Goal: Answer question/provide support

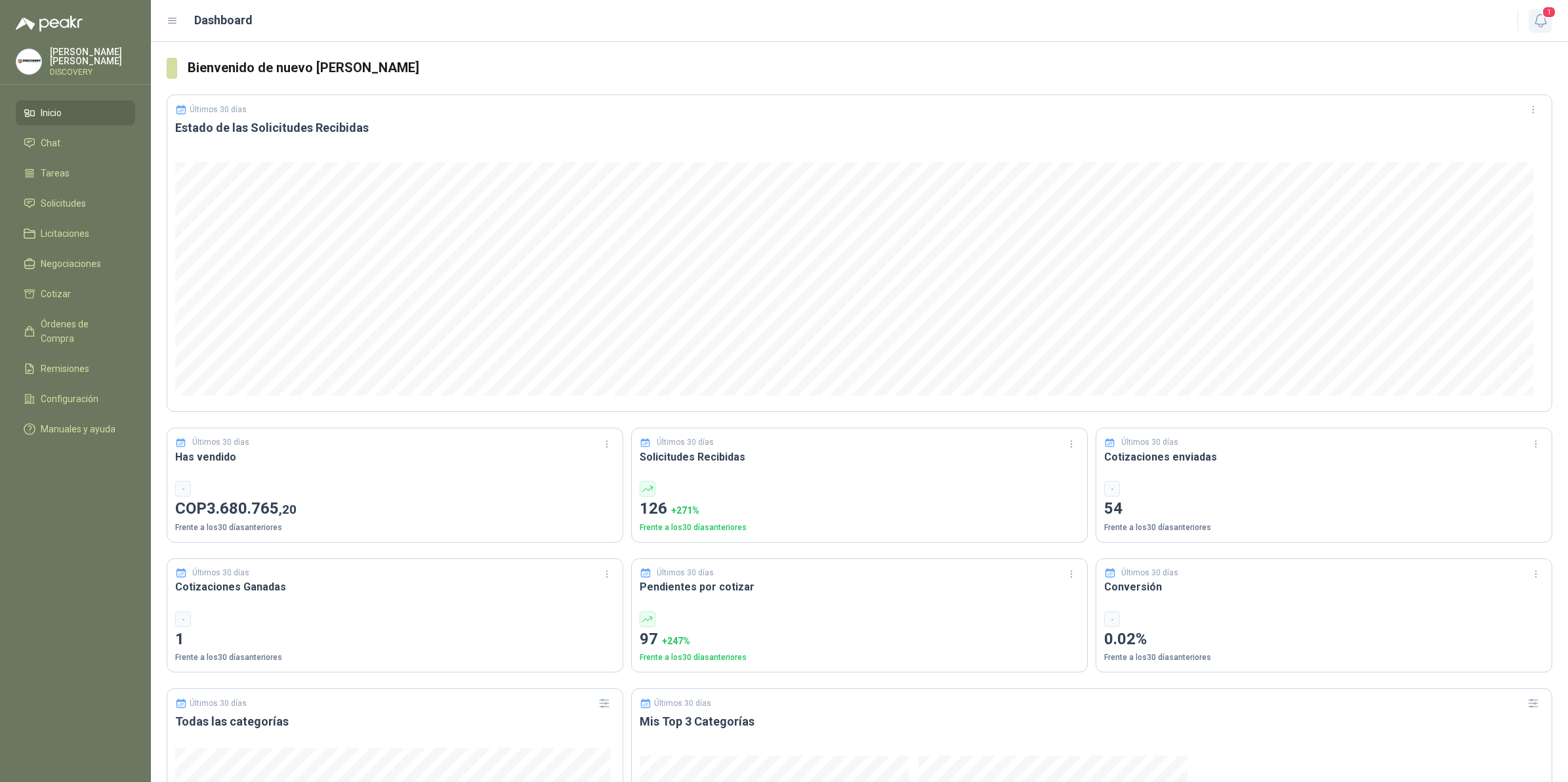
click at [1540, 24] on icon "button" at bounding box center [1540, 20] width 11 height 12
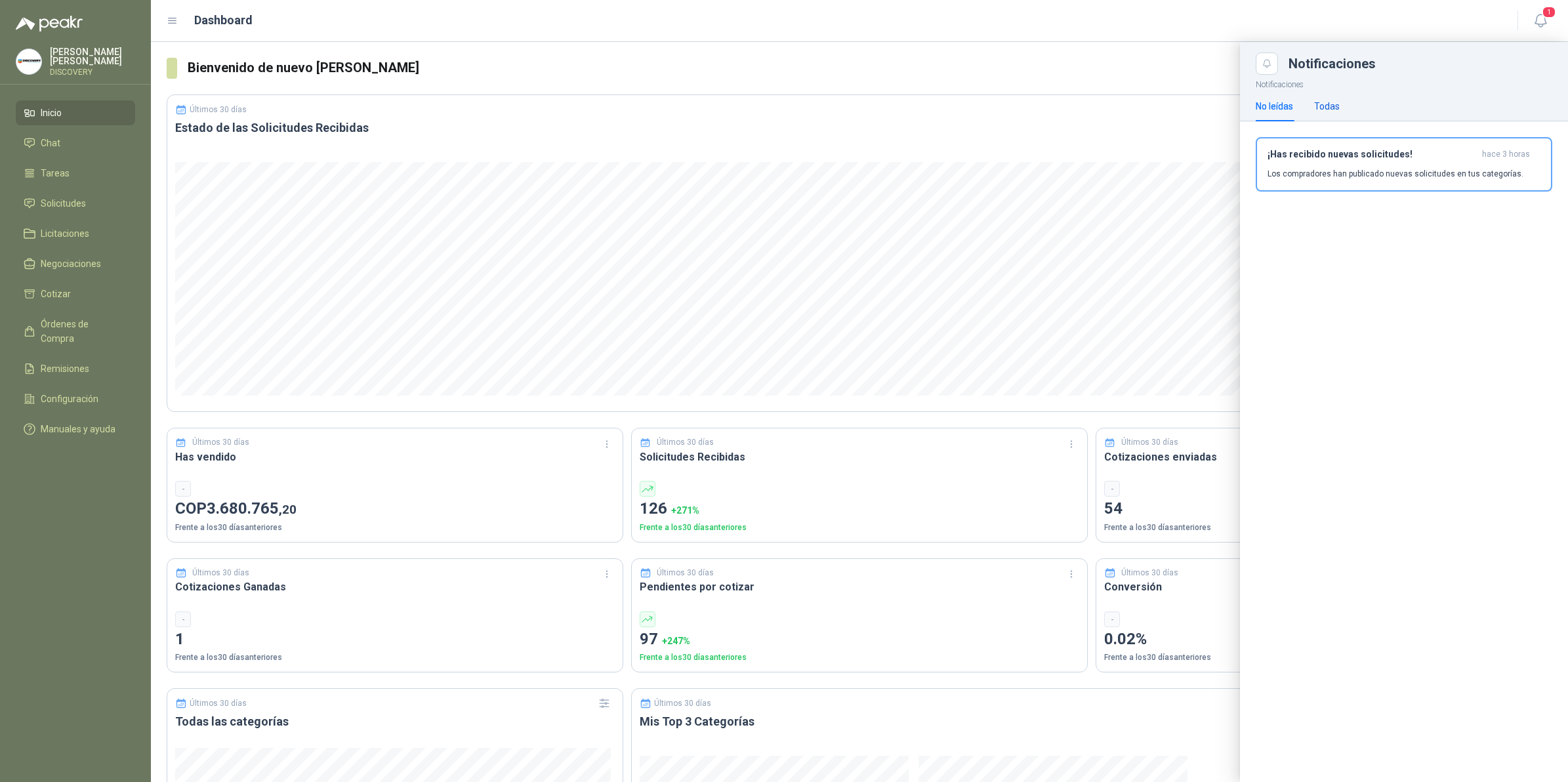
click at [1332, 107] on div "Todas" at bounding box center [1327, 106] width 26 height 14
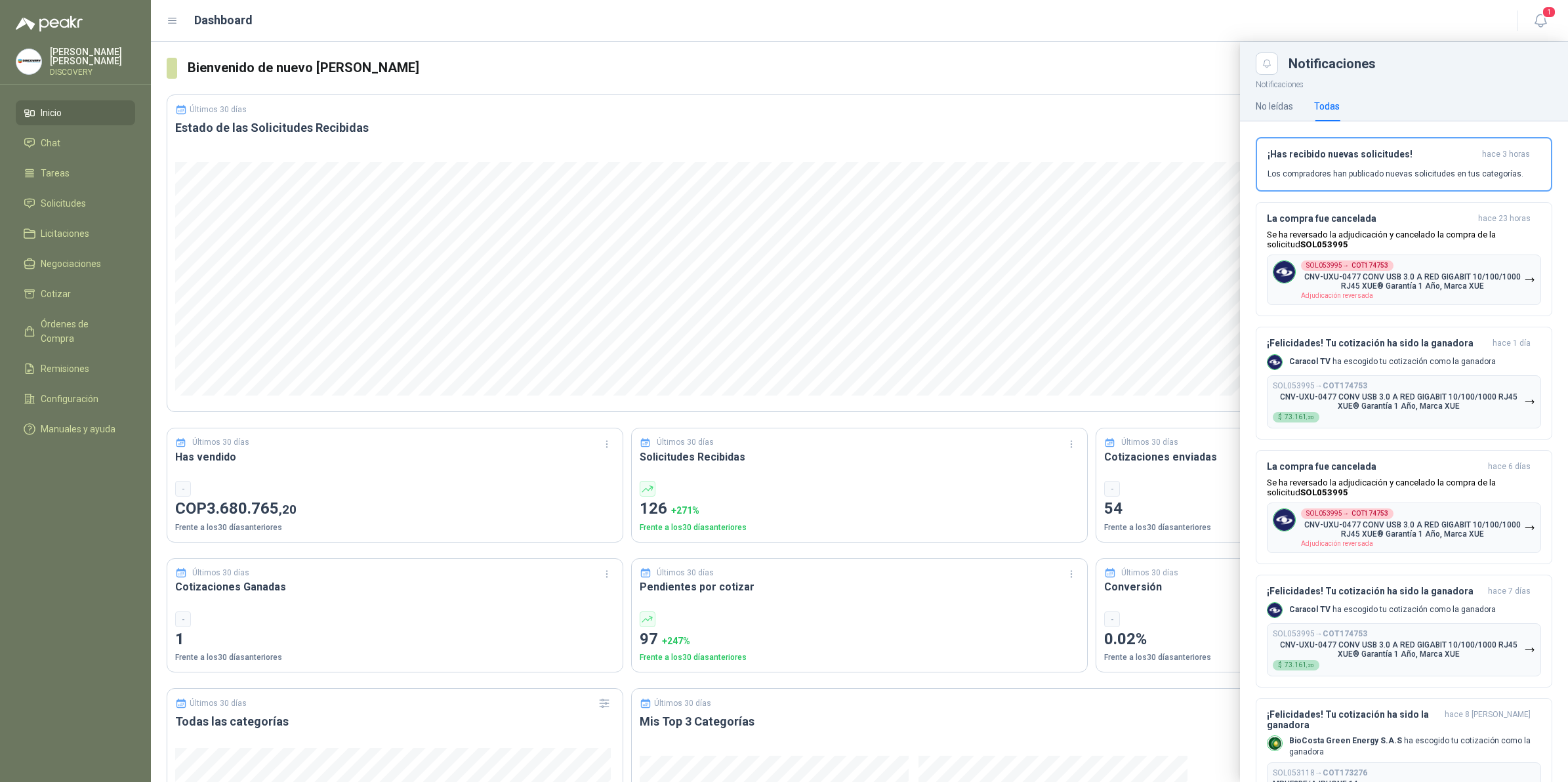
drag, startPoint x: 565, startPoint y: 79, endPoint x: 617, endPoint y: 79, distance: 52.0
click at [566, 79] on div at bounding box center [859, 412] width 1417 height 740
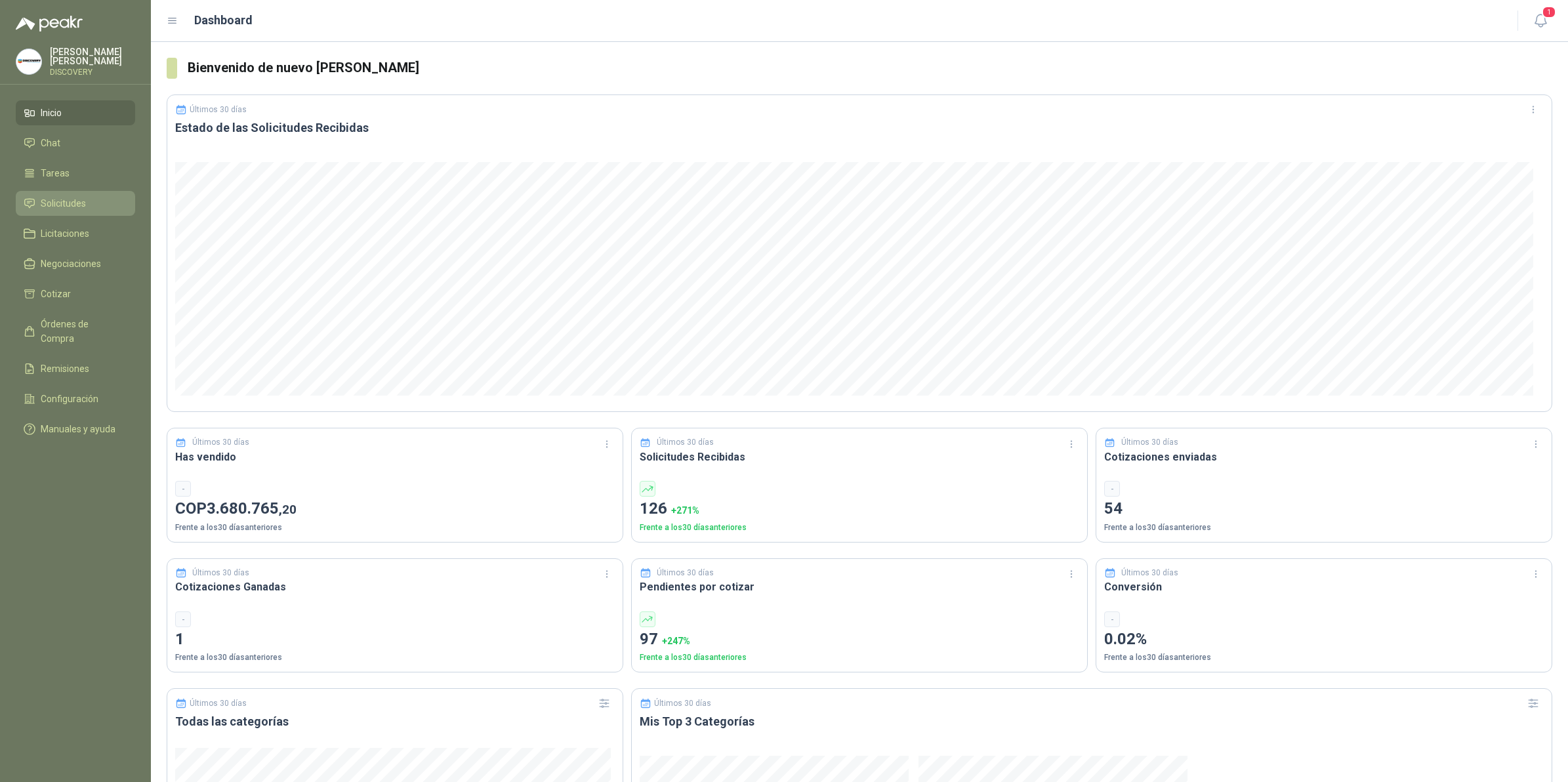
click at [54, 196] on span "Solicitudes" at bounding box center [63, 203] width 45 height 14
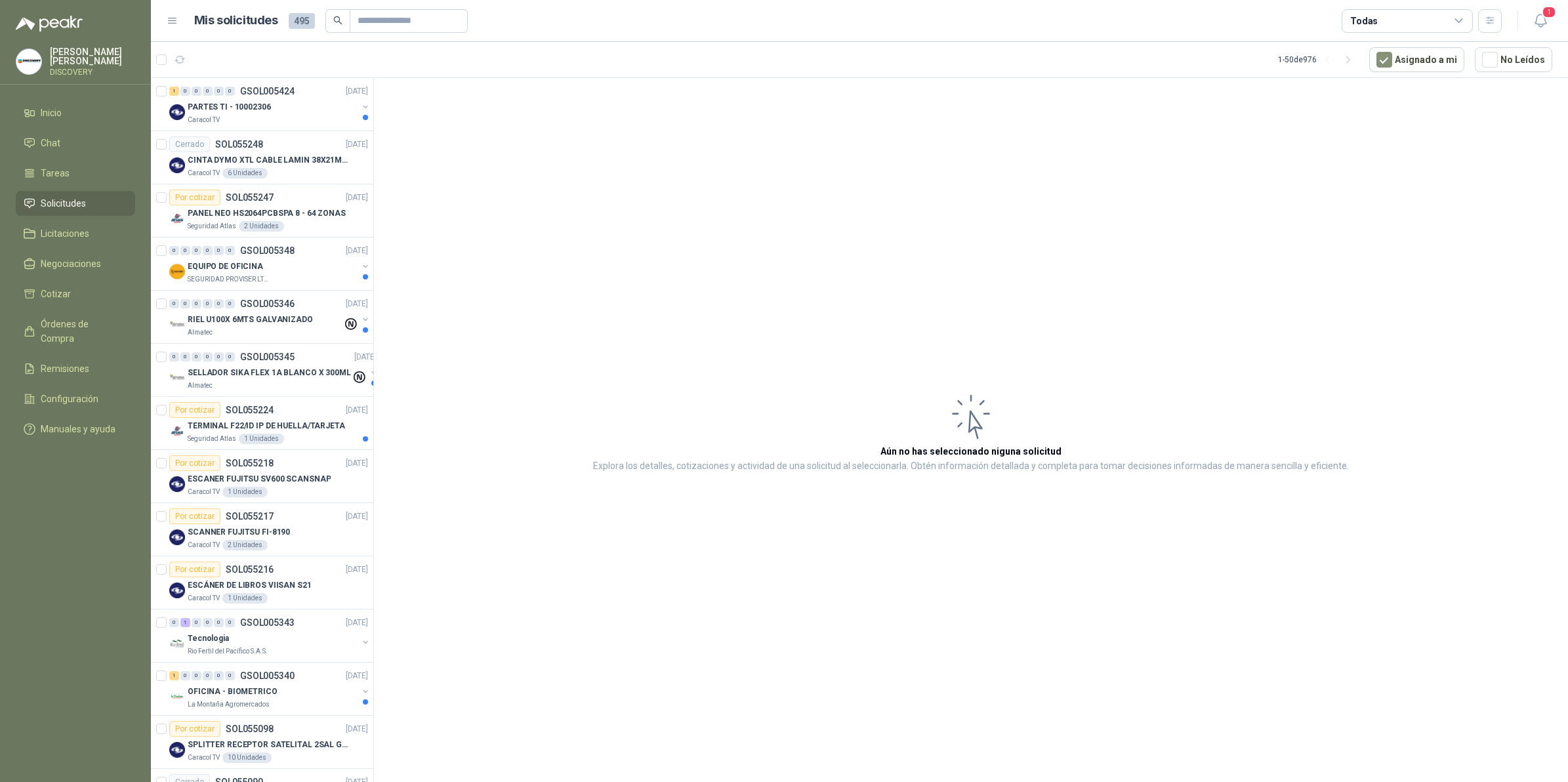
click at [1462, 15] on icon at bounding box center [1459, 21] width 12 height 12
click at [1407, 73] on div "99+ Por cotizar" at bounding box center [1386, 75] width 67 height 11
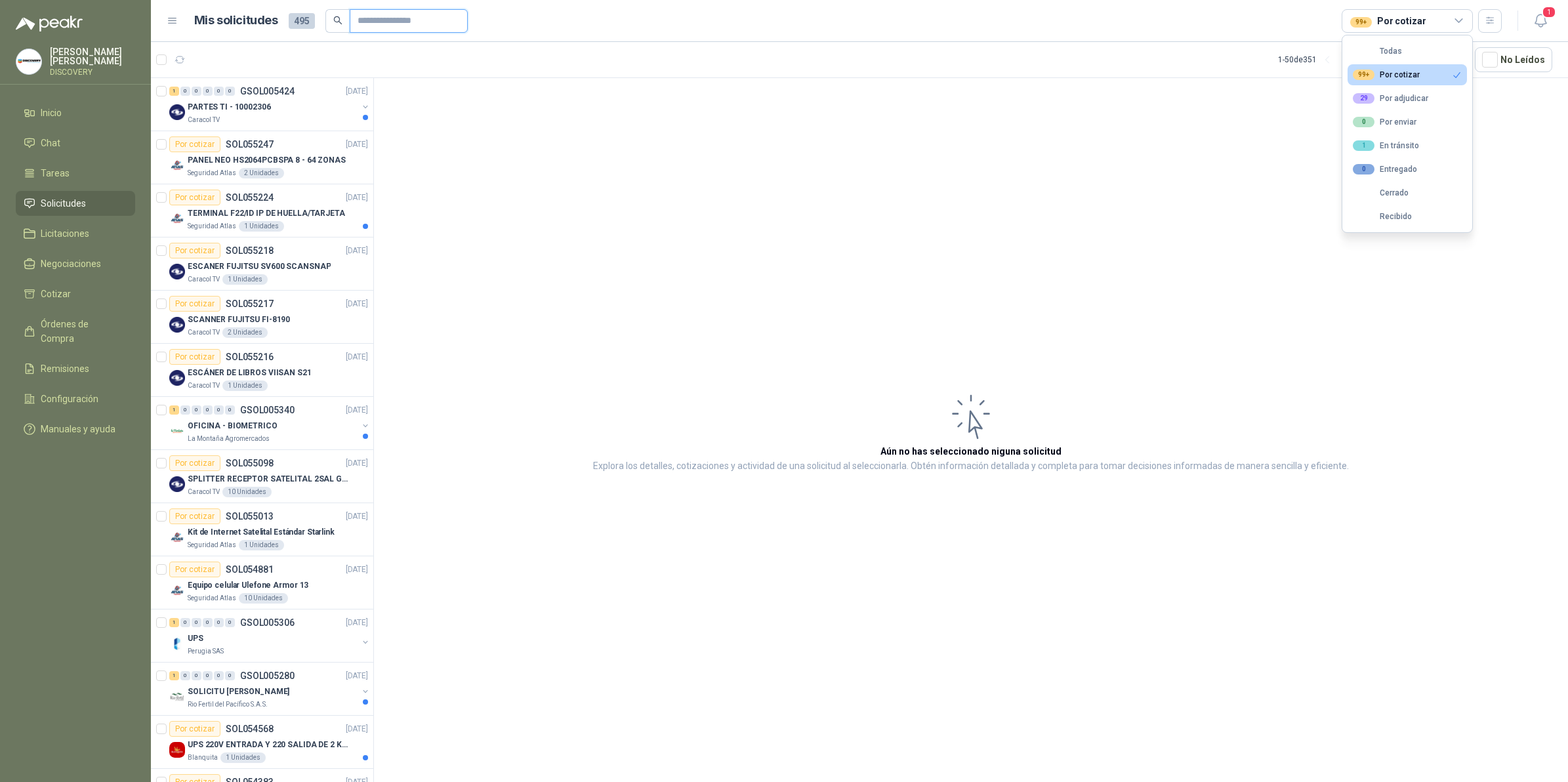
click at [407, 21] on input "text" at bounding box center [404, 21] width 92 height 23
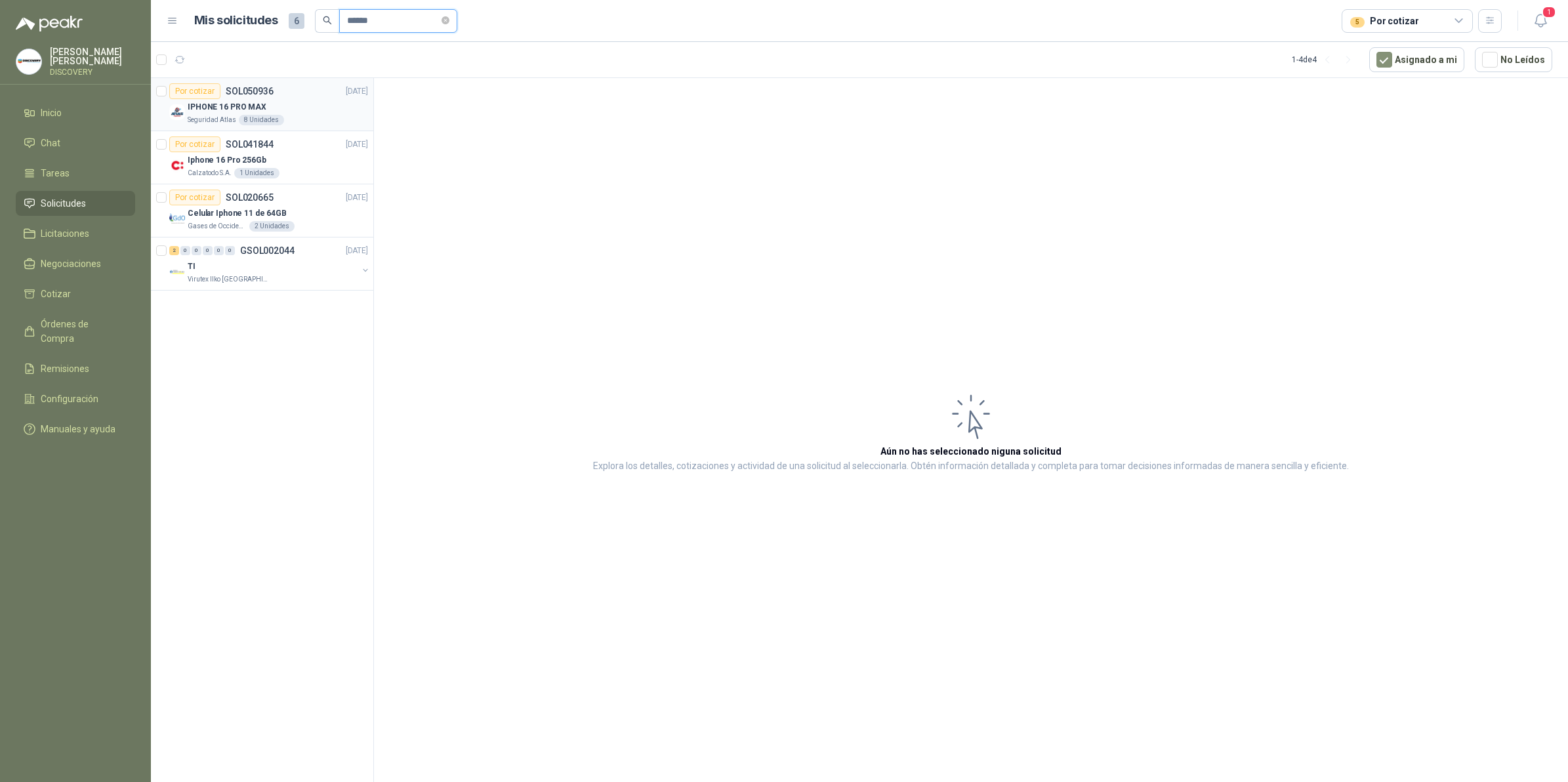
type input "******"
click at [306, 113] on div "IPHONE 16 PRO MAX" at bounding box center [277, 107] width 181 height 16
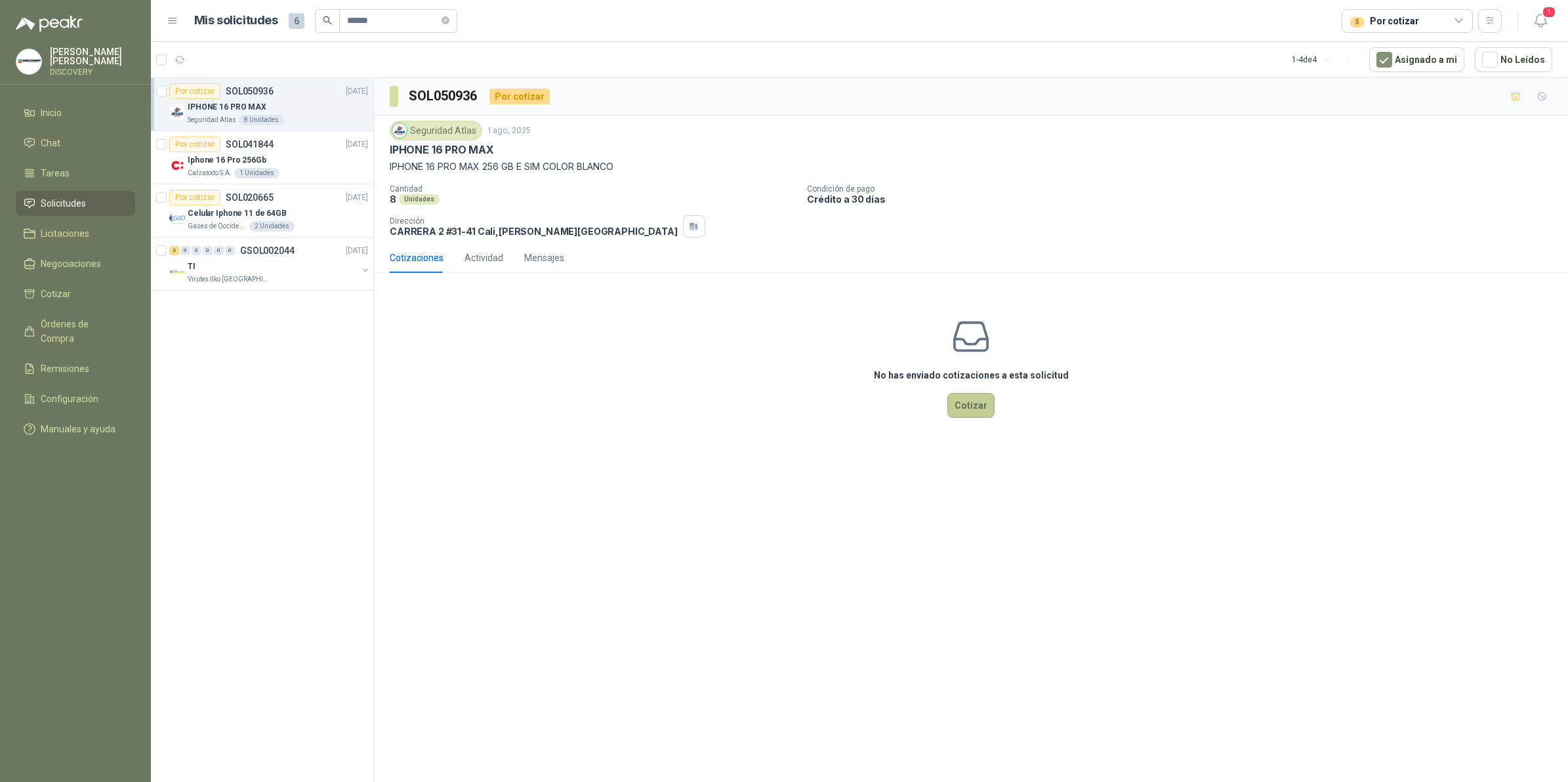
click at [976, 411] on button "Cotizar" at bounding box center [971, 405] width 48 height 25
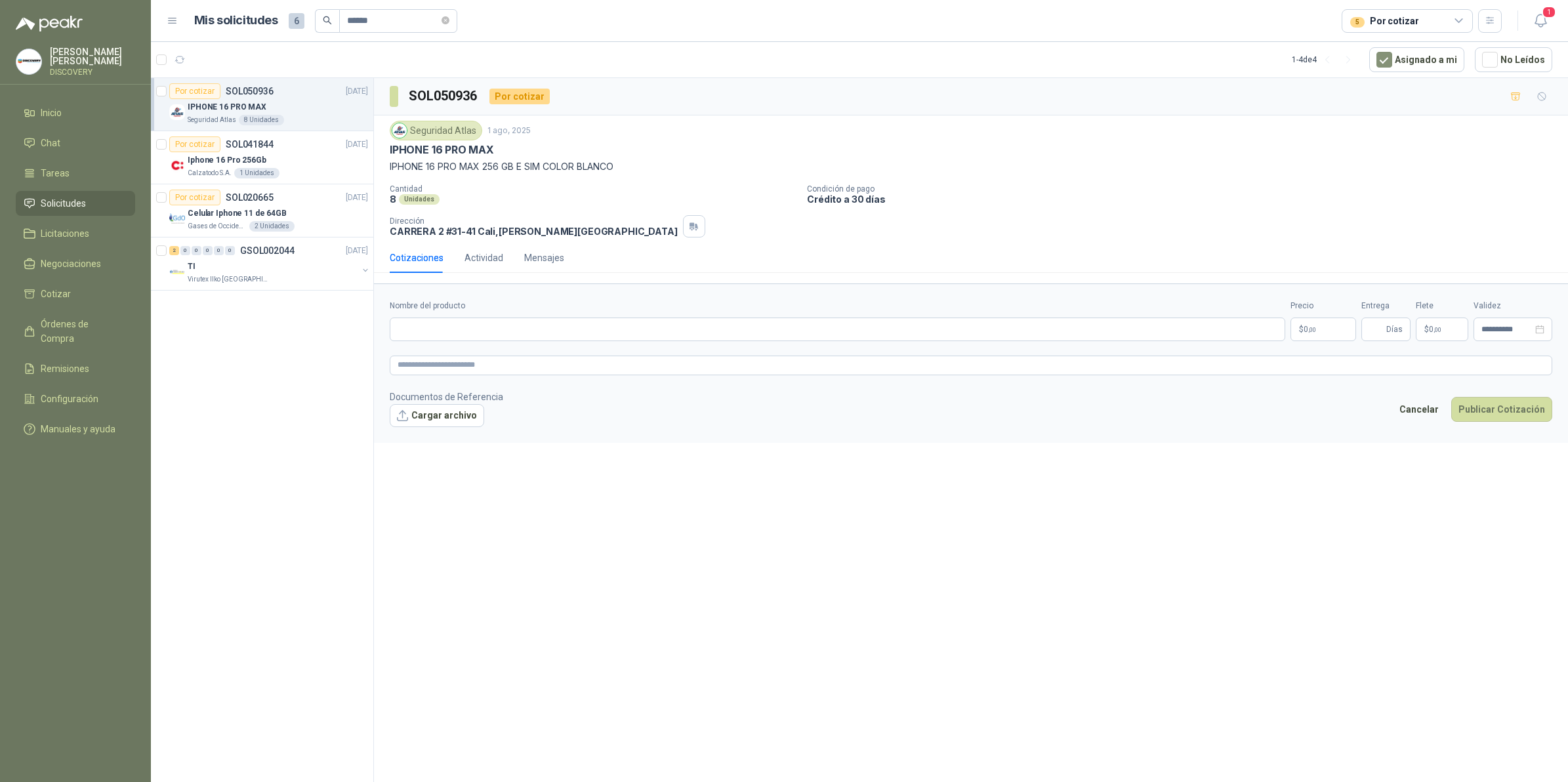
click at [1309, 333] on span ",00" at bounding box center [1312, 330] width 8 height 8
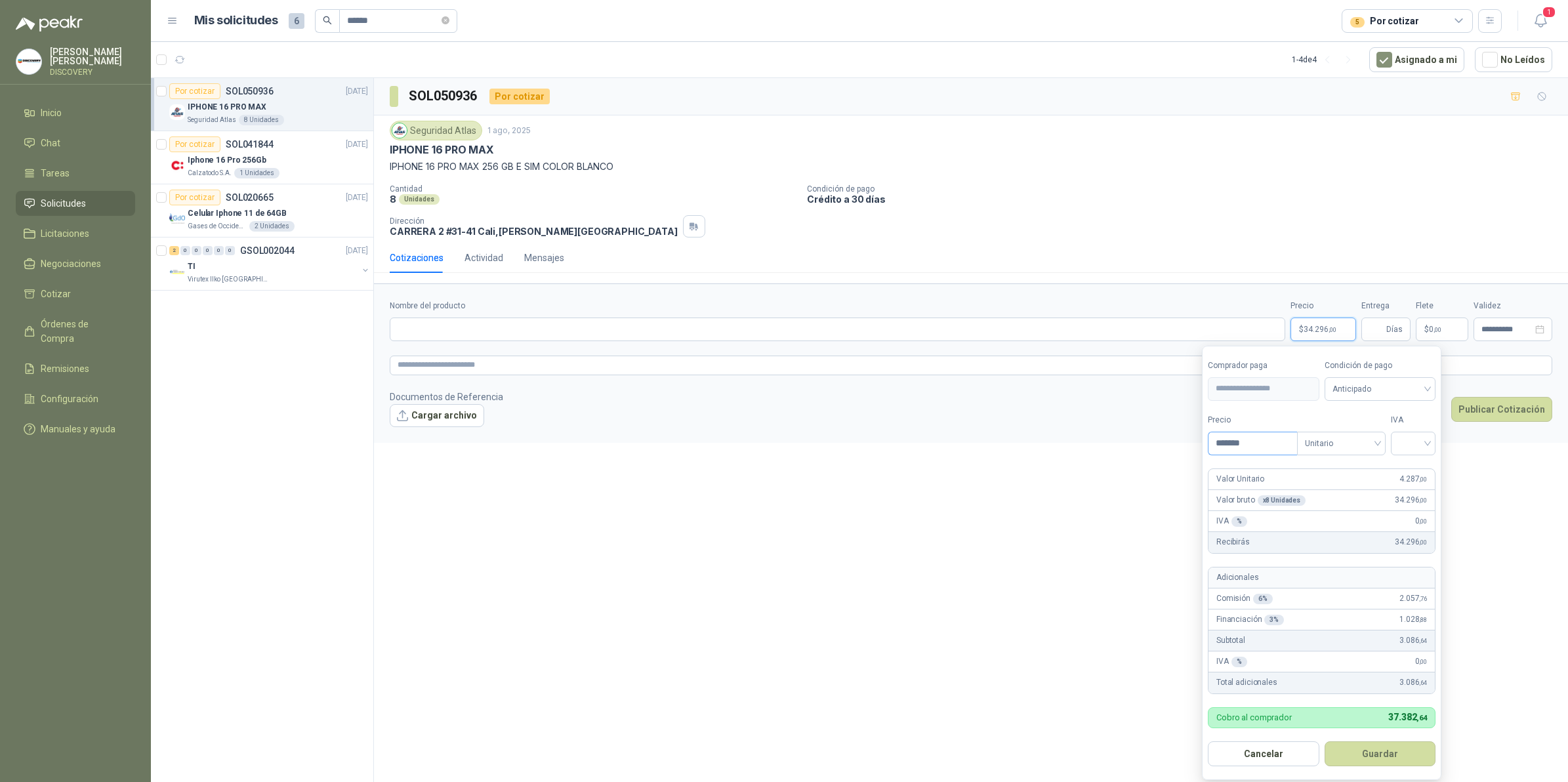
click at [1271, 441] on input "*******" at bounding box center [1252, 444] width 88 height 23
click at [1357, 453] on span "Unitario" at bounding box center [1339, 444] width 73 height 20
type input "**********"
click at [1363, 487] on div "Unitario con IVA" at bounding box center [1341, 492] width 67 height 14
click at [1422, 441] on input "search" at bounding box center [1412, 442] width 29 height 20
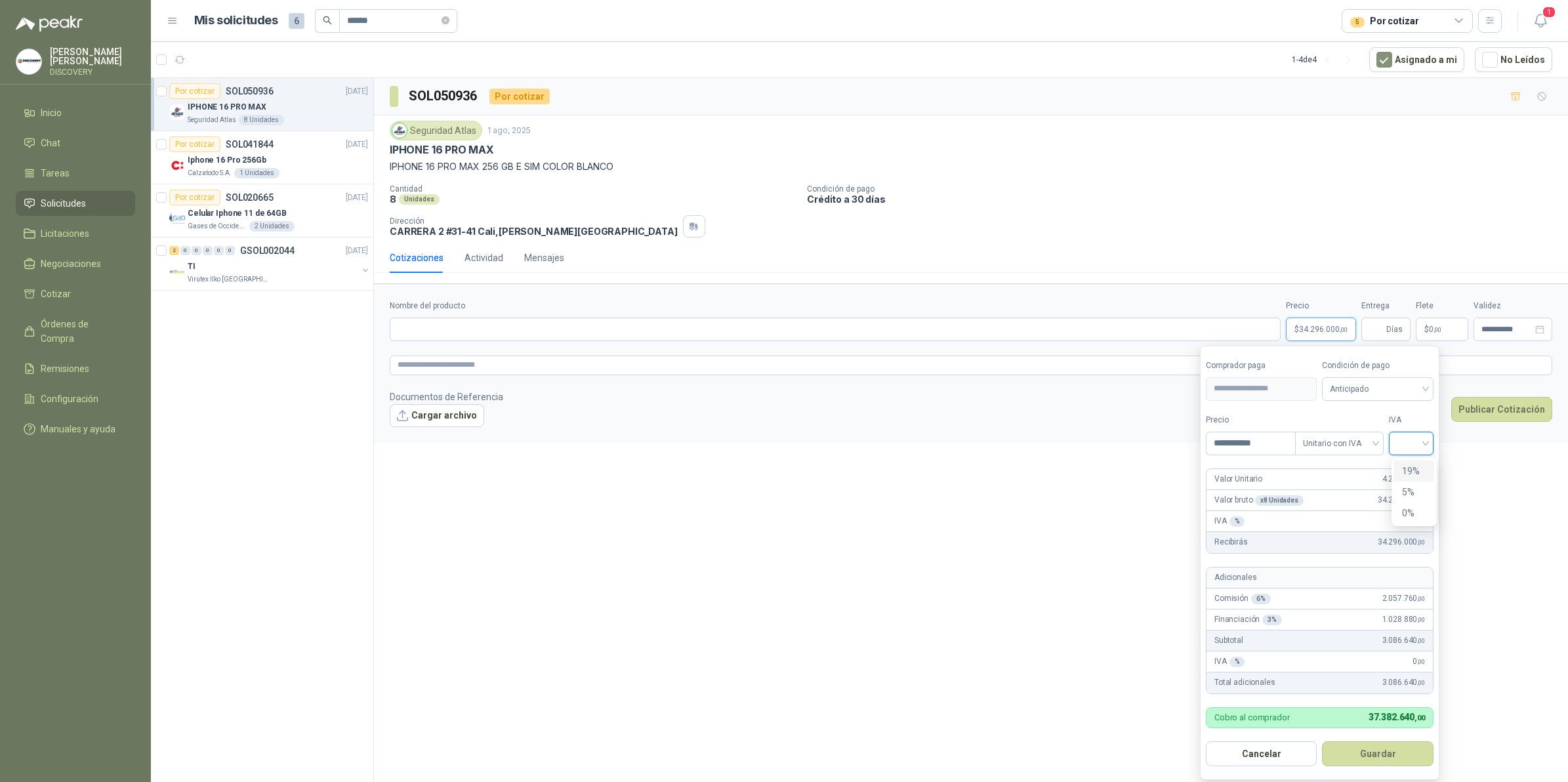
click at [1421, 464] on div "19%" at bounding box center [1414, 471] width 24 height 14
